Goal: Information Seeking & Learning: Learn about a topic

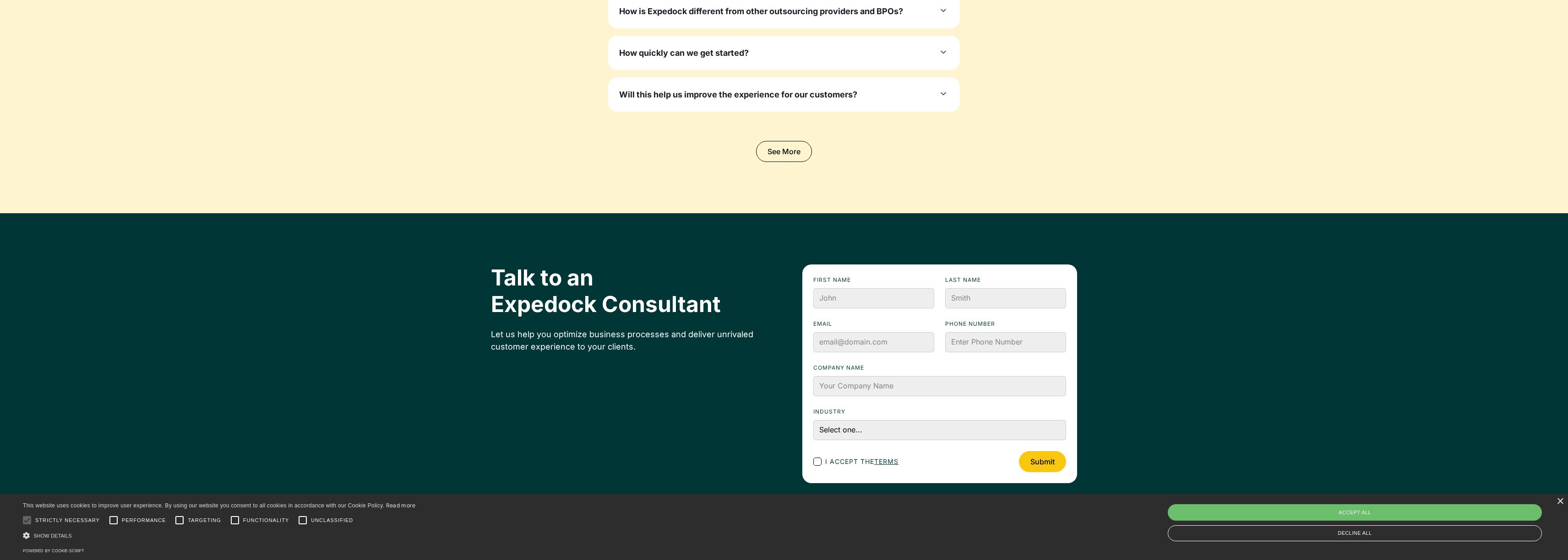
scroll to position [3143, 0]
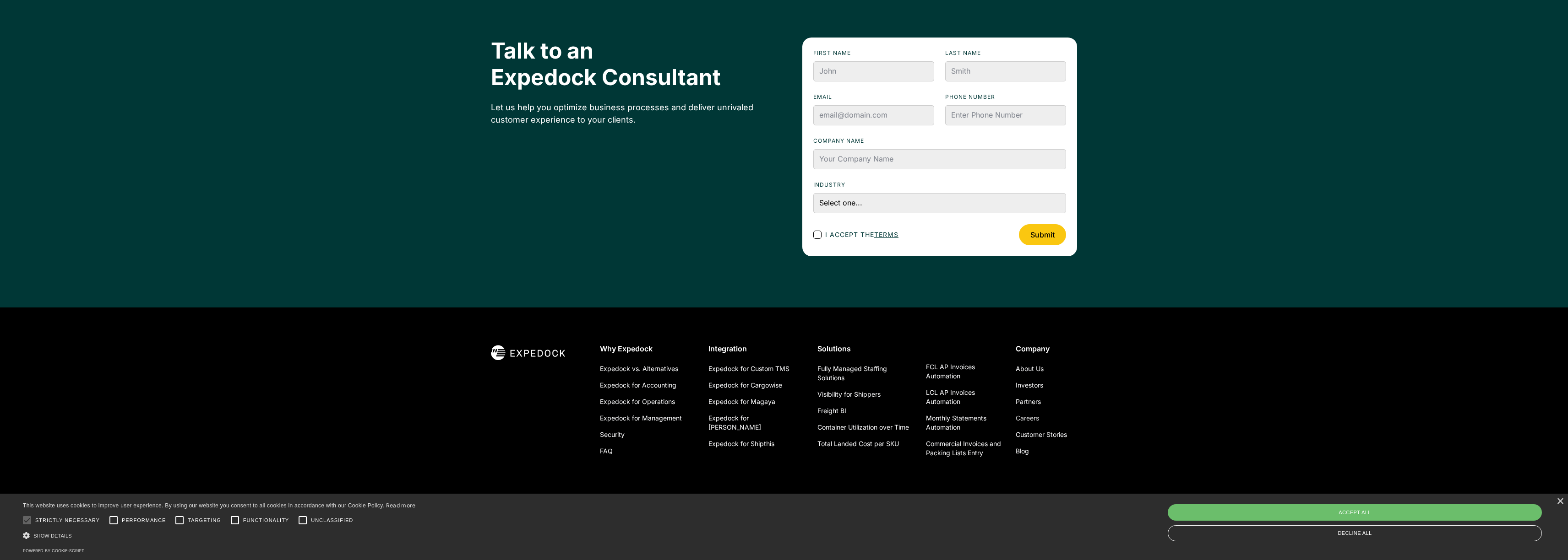
click at [1029, 415] on link "Careers" at bounding box center [1027, 418] width 23 height 16
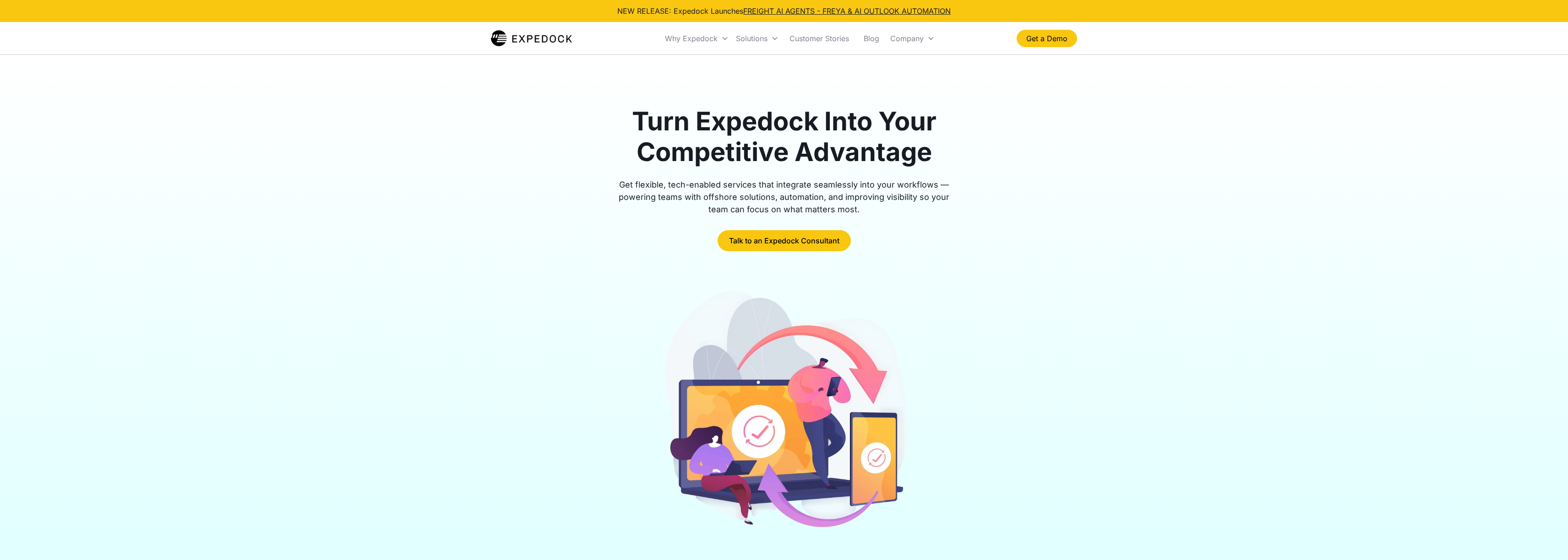
scroll to position [3080, 0]
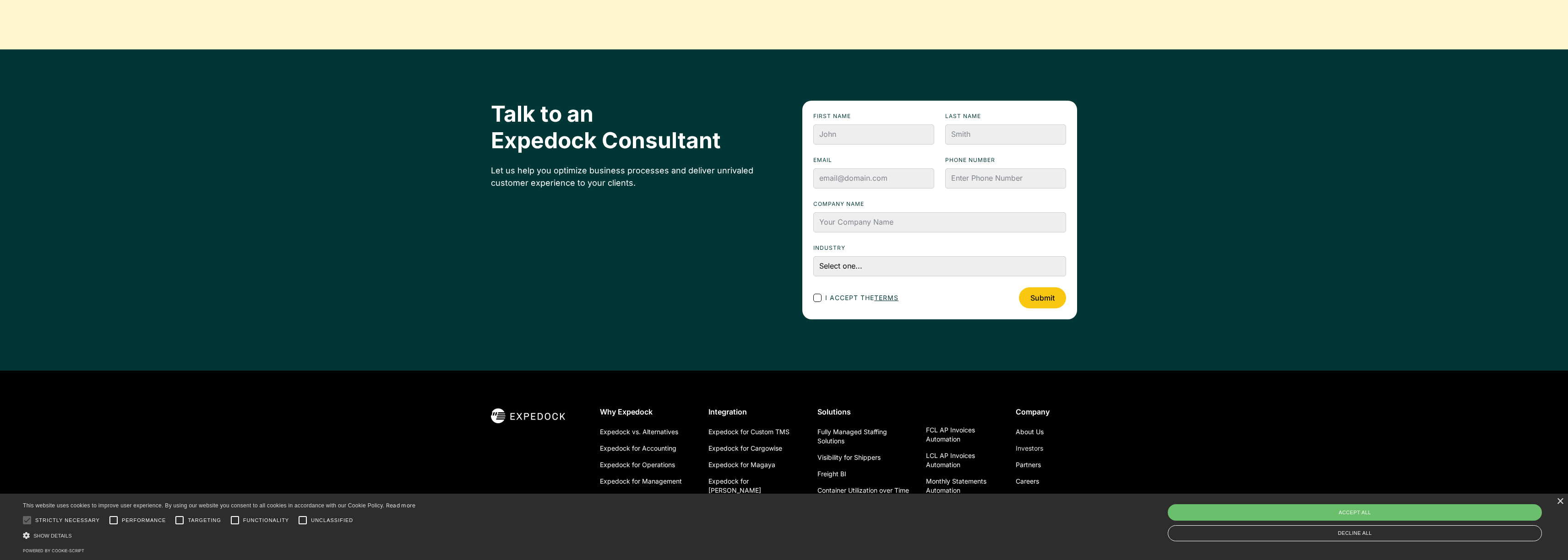
click at [1030, 440] on link "Investors" at bounding box center [1029, 448] width 27 height 16
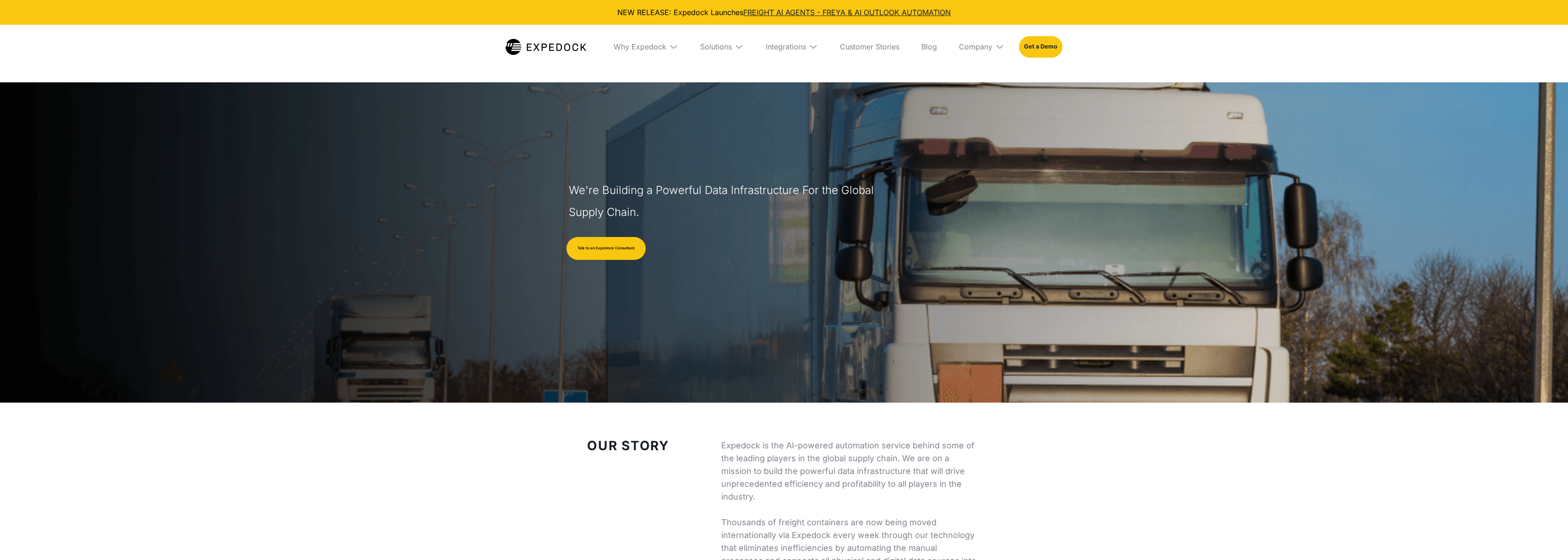
select select
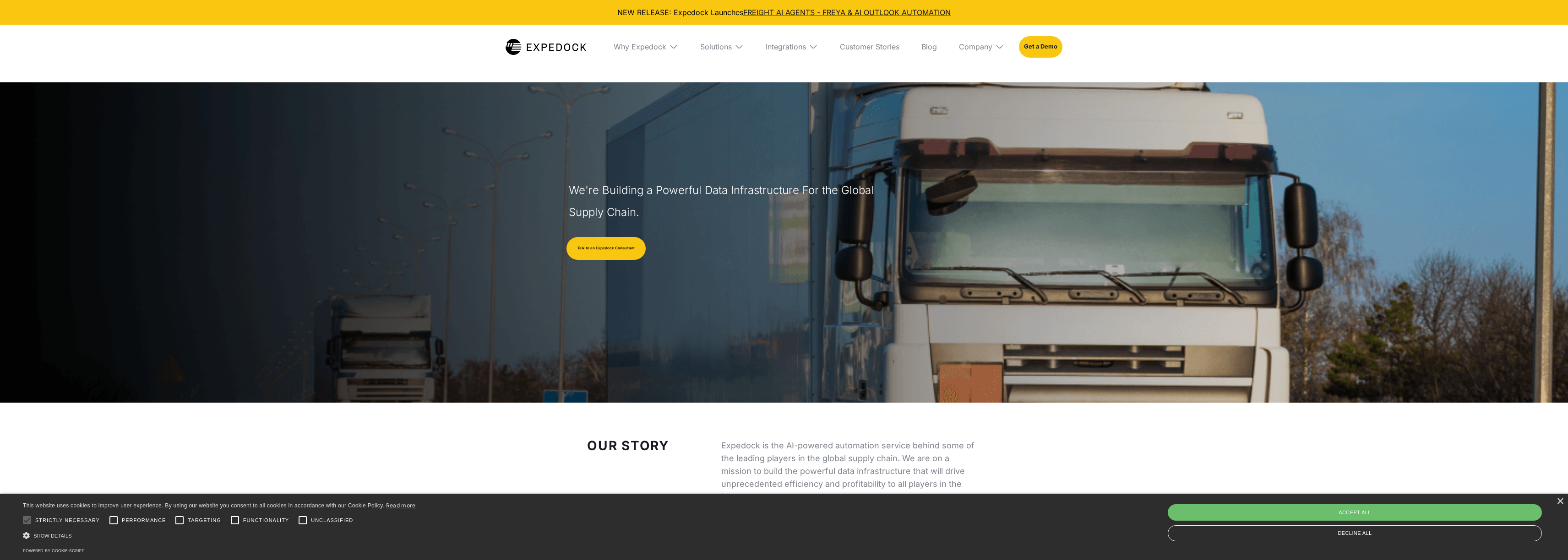
click at [536, 42] on img at bounding box center [546, 46] width 80 height 16
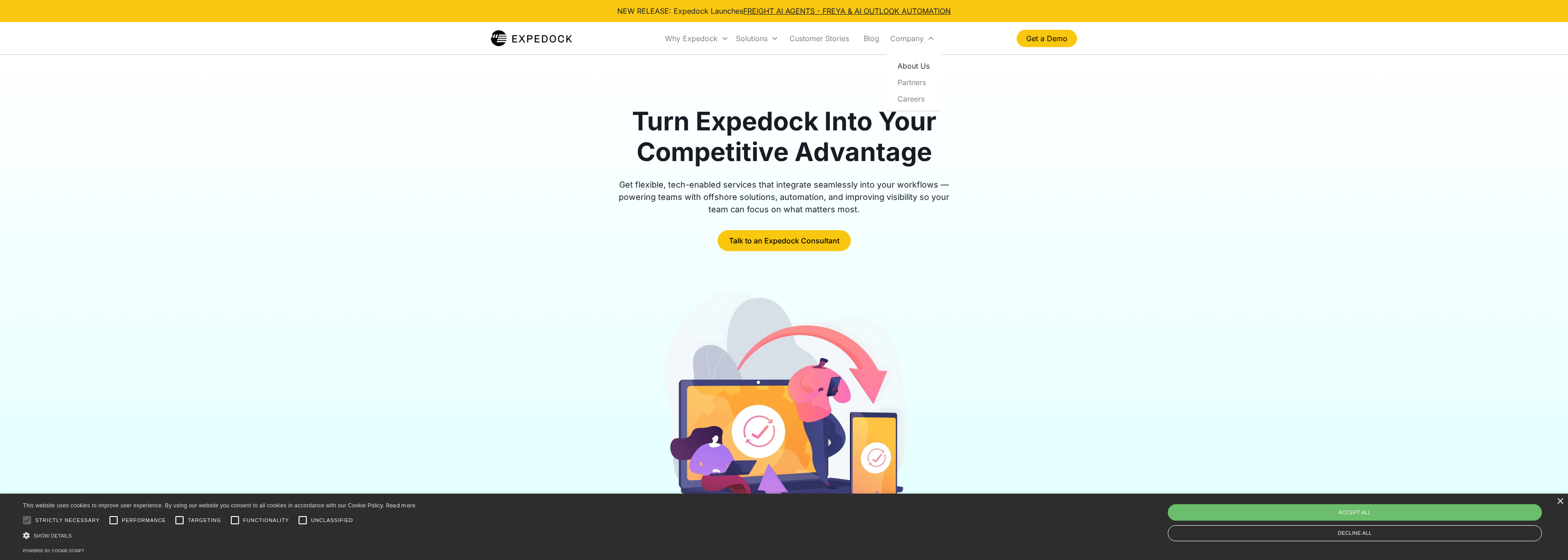
click at [919, 63] on link "About Us" at bounding box center [913, 66] width 46 height 16
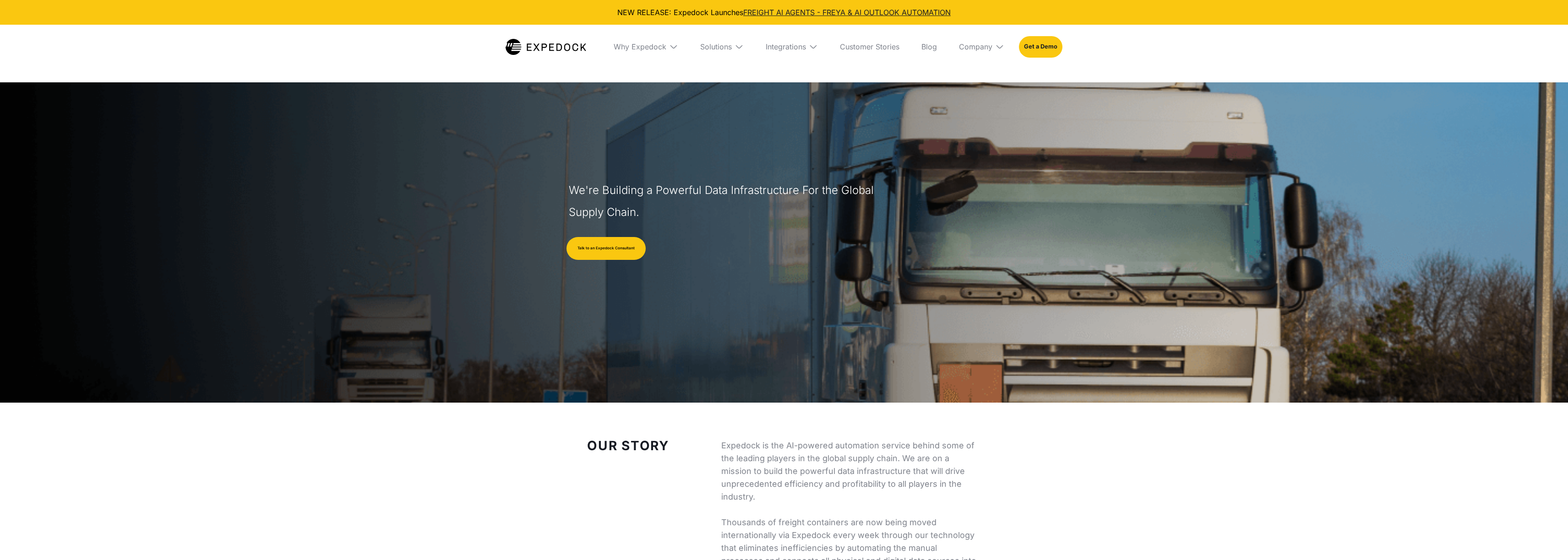
select select
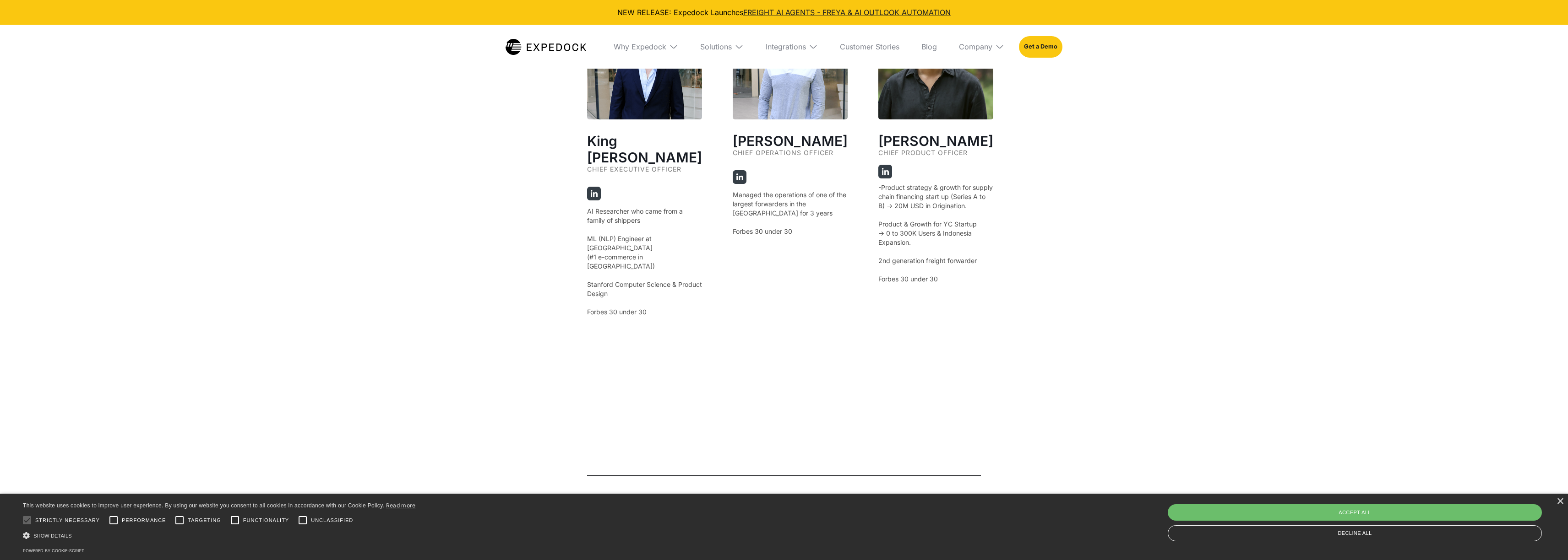
scroll to position [1729, 0]
